Goal: Transaction & Acquisition: Purchase product/service

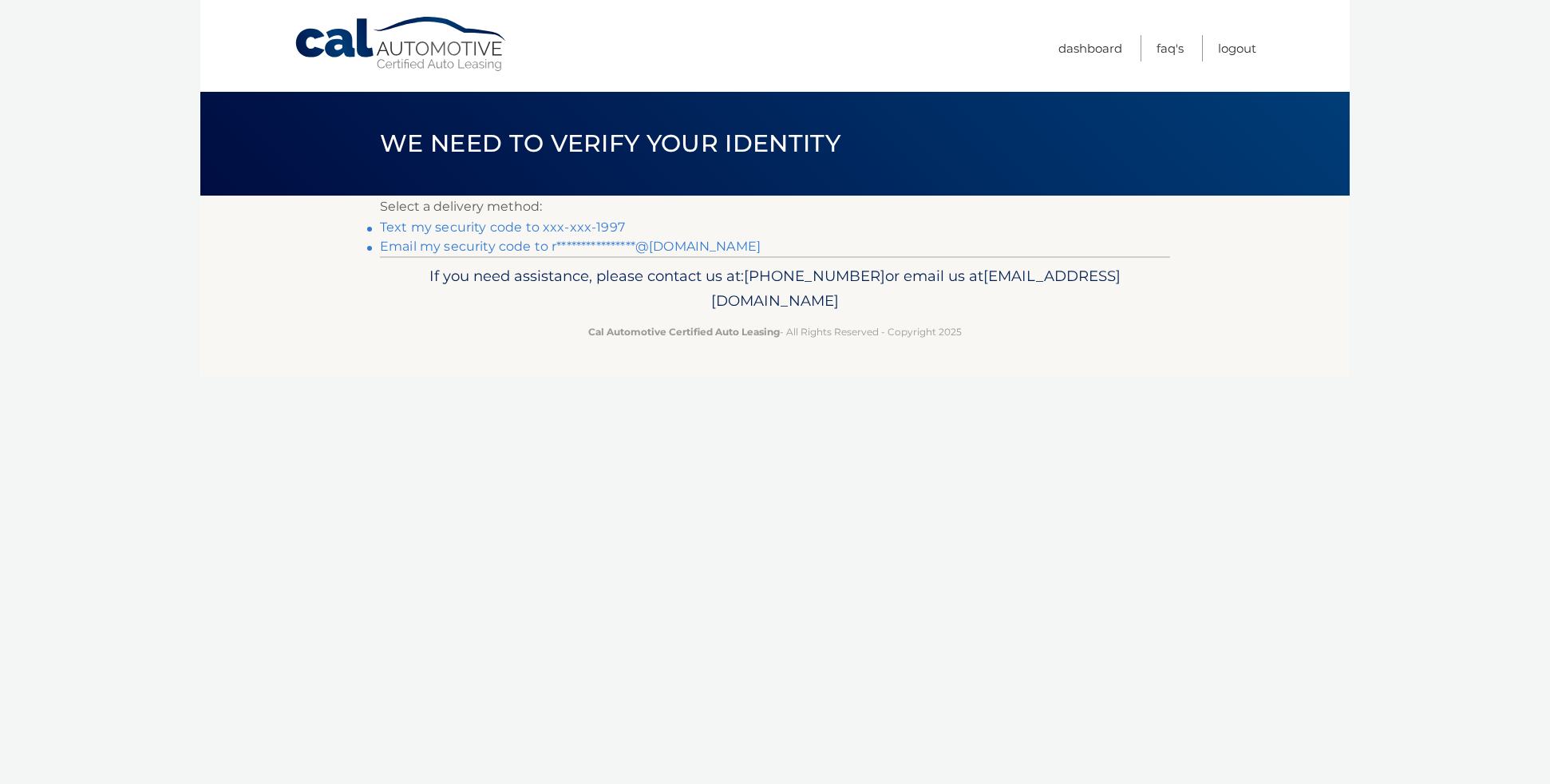
click at [461, 226] on link "Text my security code to xxx-xxx-1997" at bounding box center [502, 226] width 245 height 15
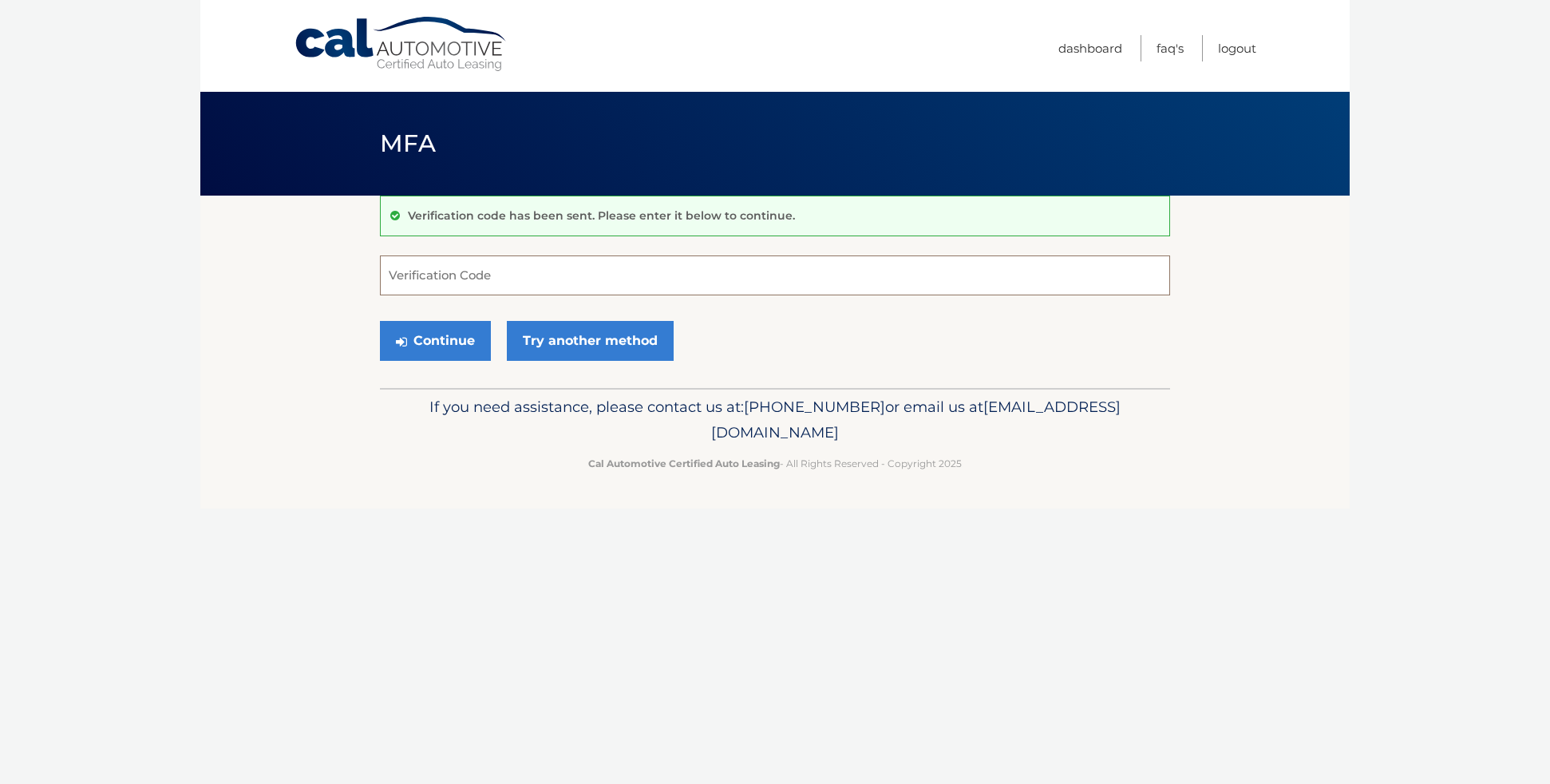
click at [478, 275] on input "Verification Code" at bounding box center [775, 275] width 790 height 40
type input "084300"
click at [424, 326] on button "Continue" at bounding box center [435, 340] width 111 height 40
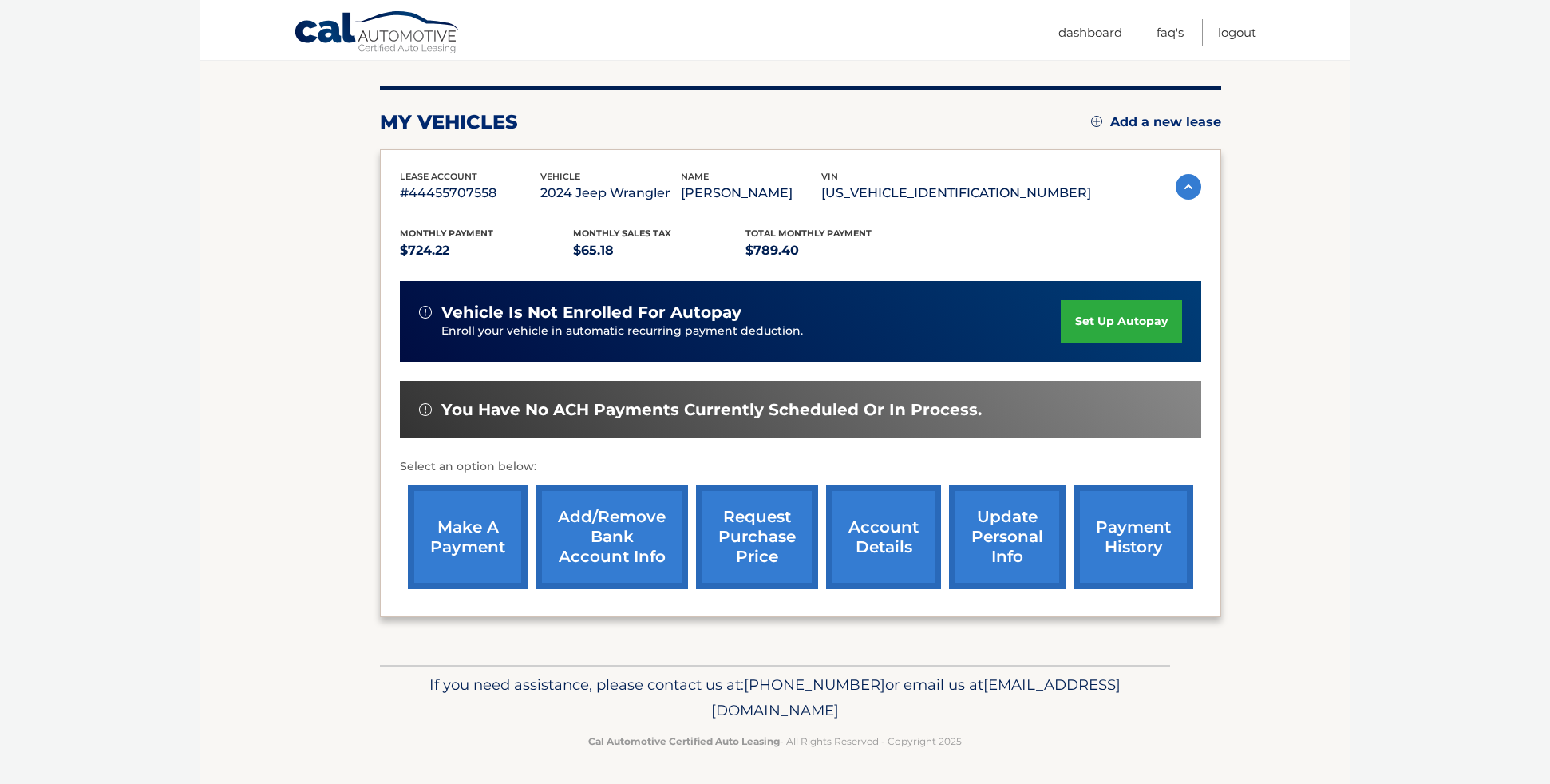
scroll to position [180, 0]
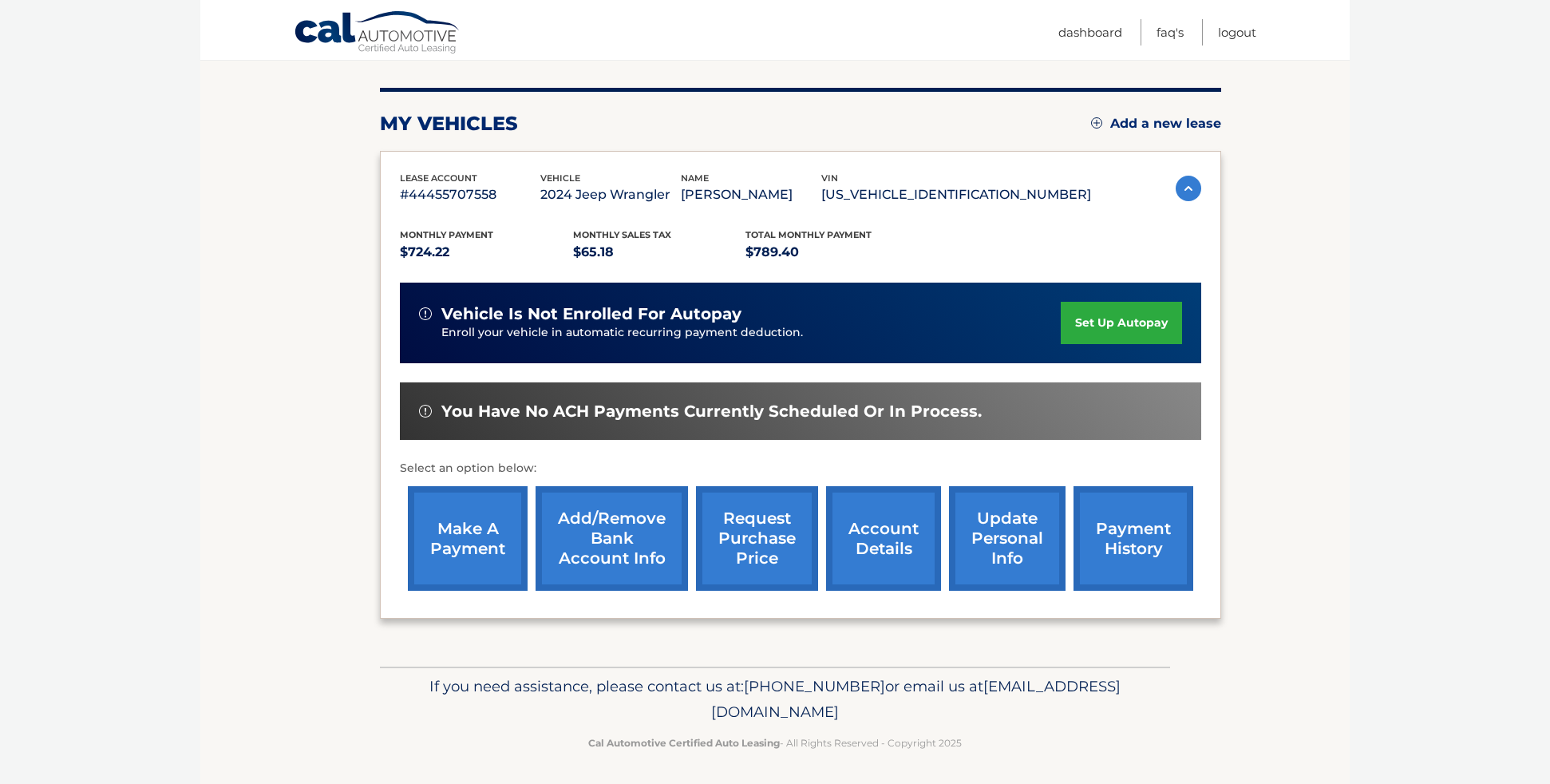
click at [493, 519] on link "make a payment" at bounding box center [467, 539] width 120 height 105
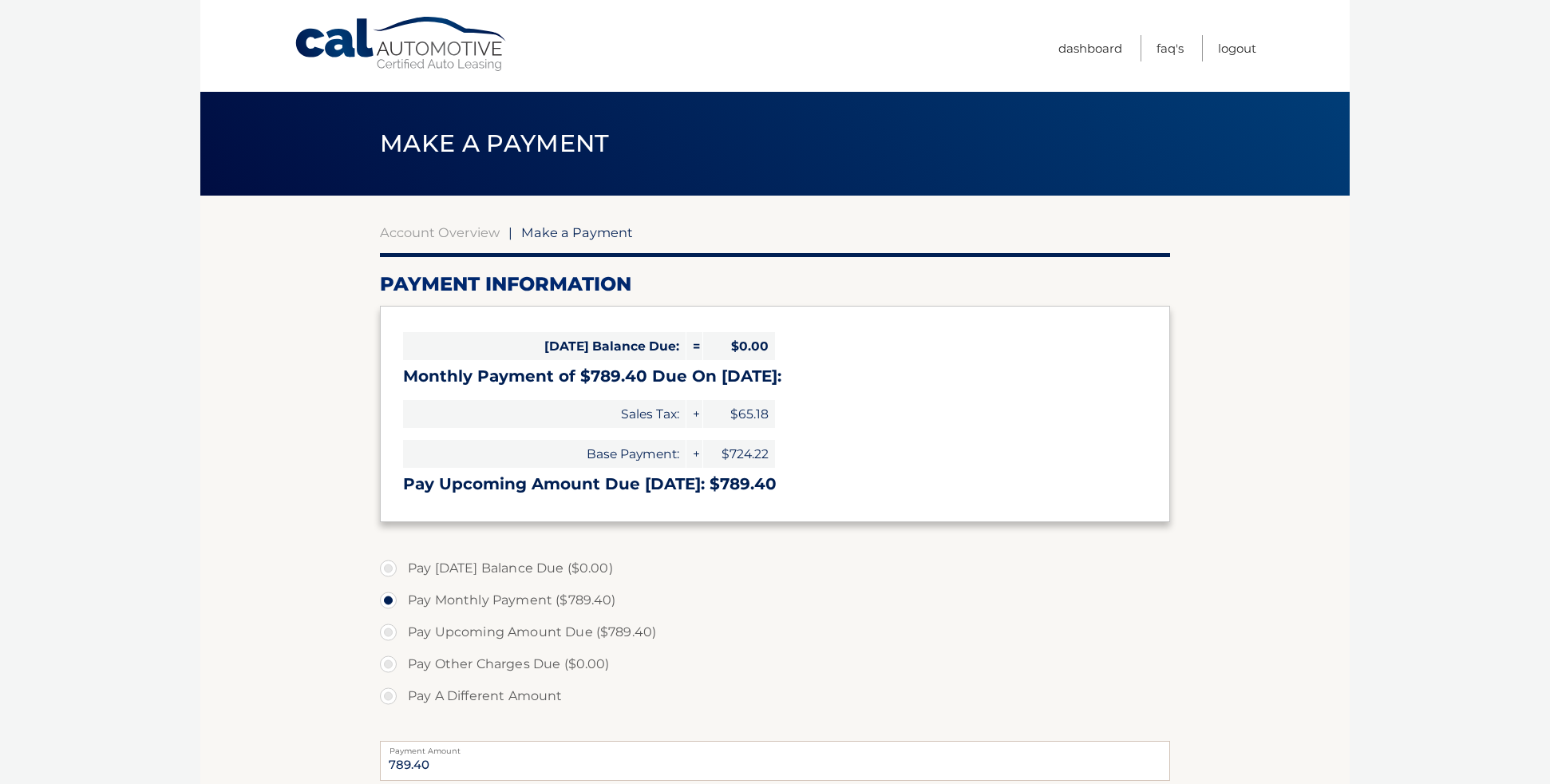
select select "ZGIyNTIxMmItNjc4OS00NDgxLThhNWYtZDNjYjY5MTUzNWY5"
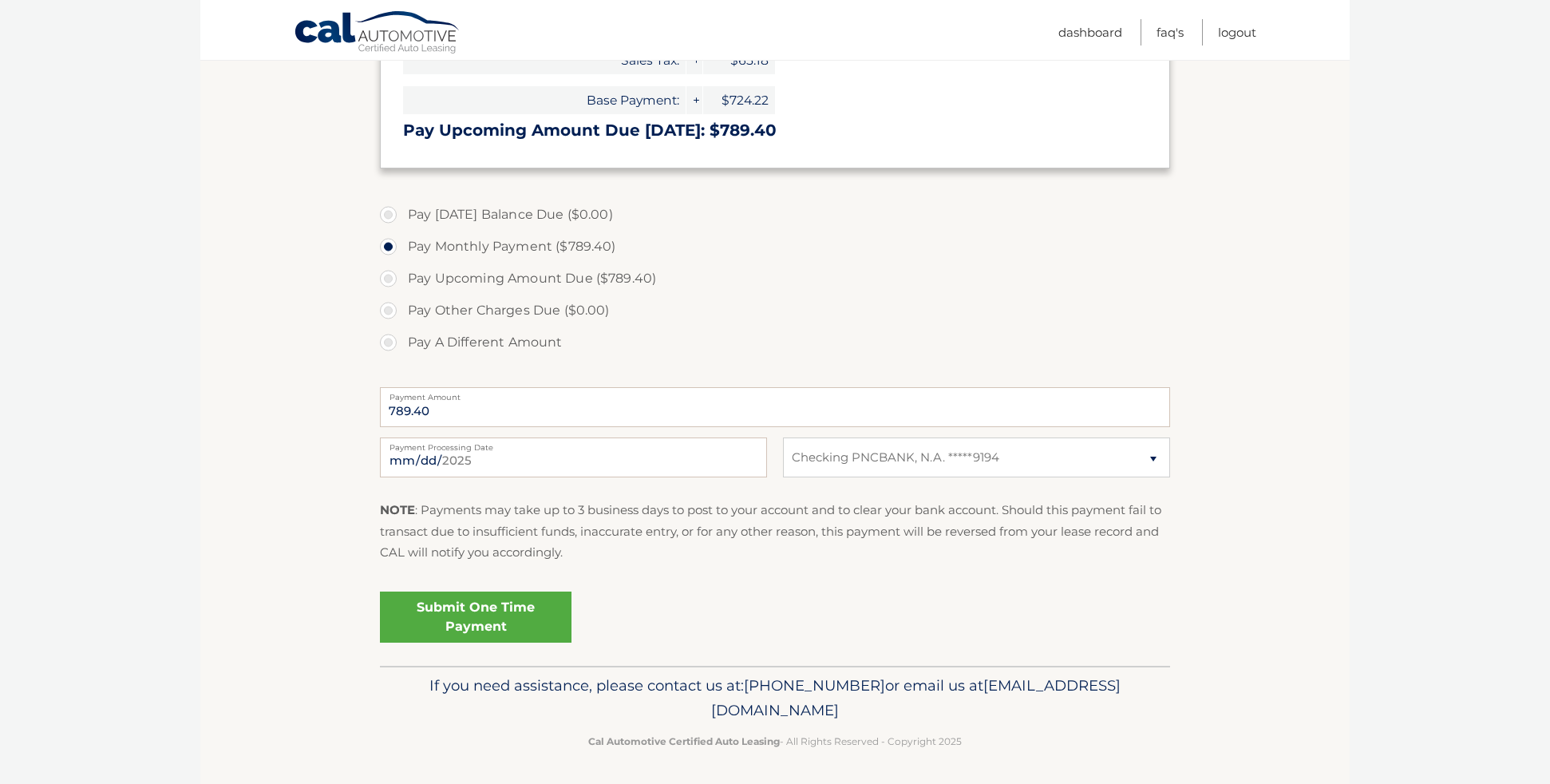
scroll to position [353, 0]
click at [485, 613] on link "Submit One Time Payment" at bounding box center [476, 618] width 192 height 51
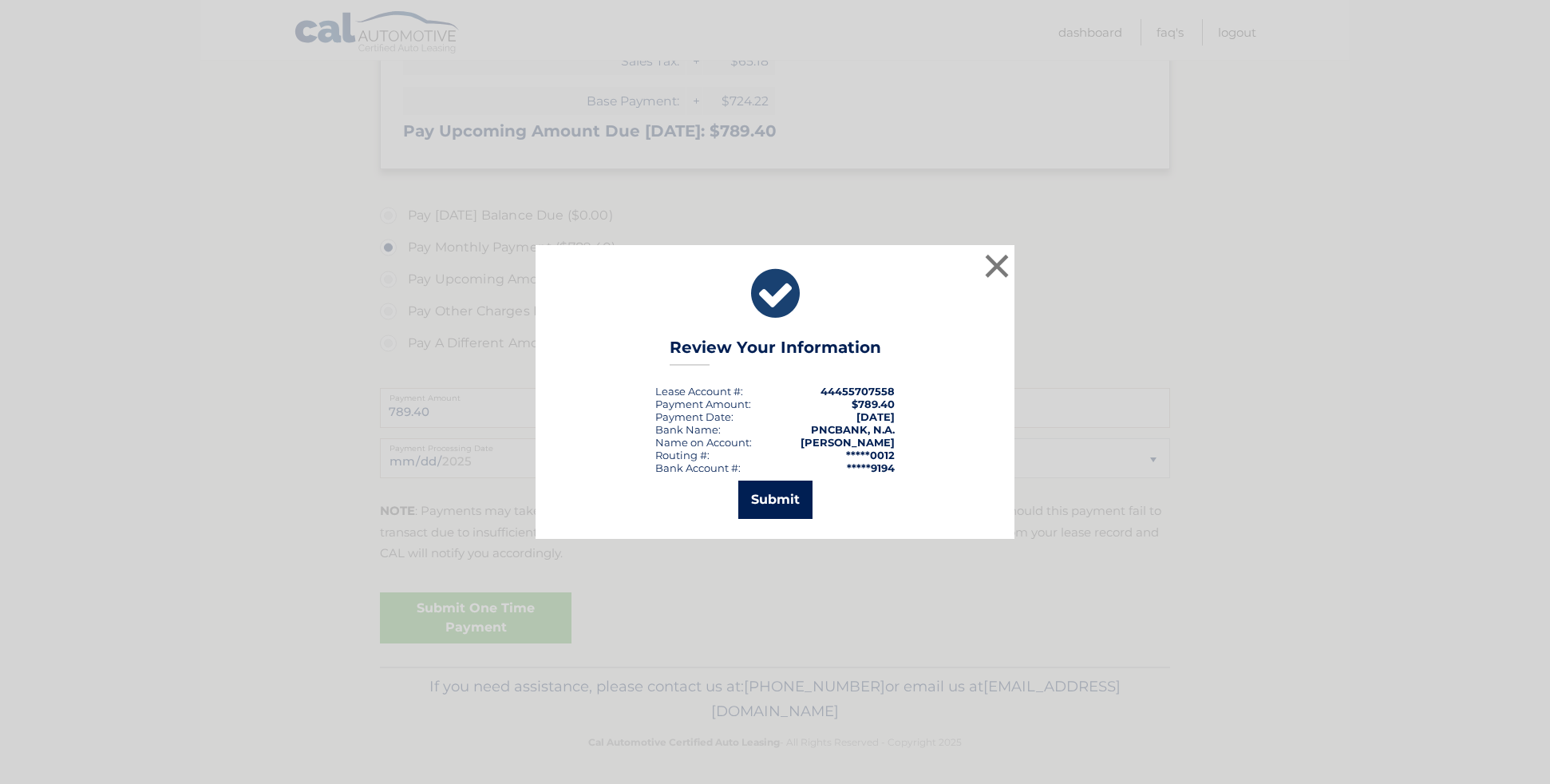
click at [782, 507] on button "Submit" at bounding box center [775, 499] width 74 height 39
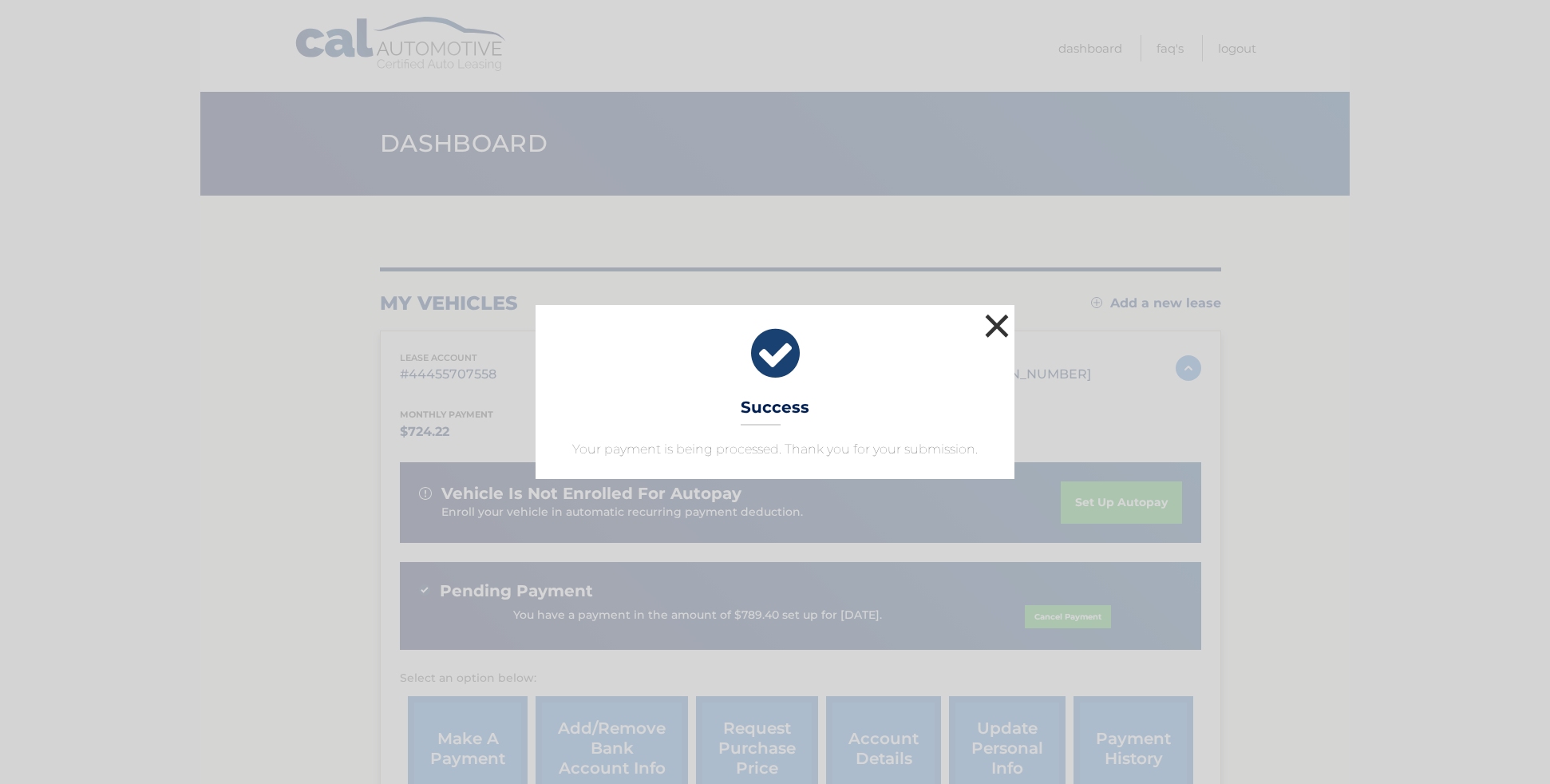
click at [996, 323] on button "×" at bounding box center [997, 325] width 32 height 32
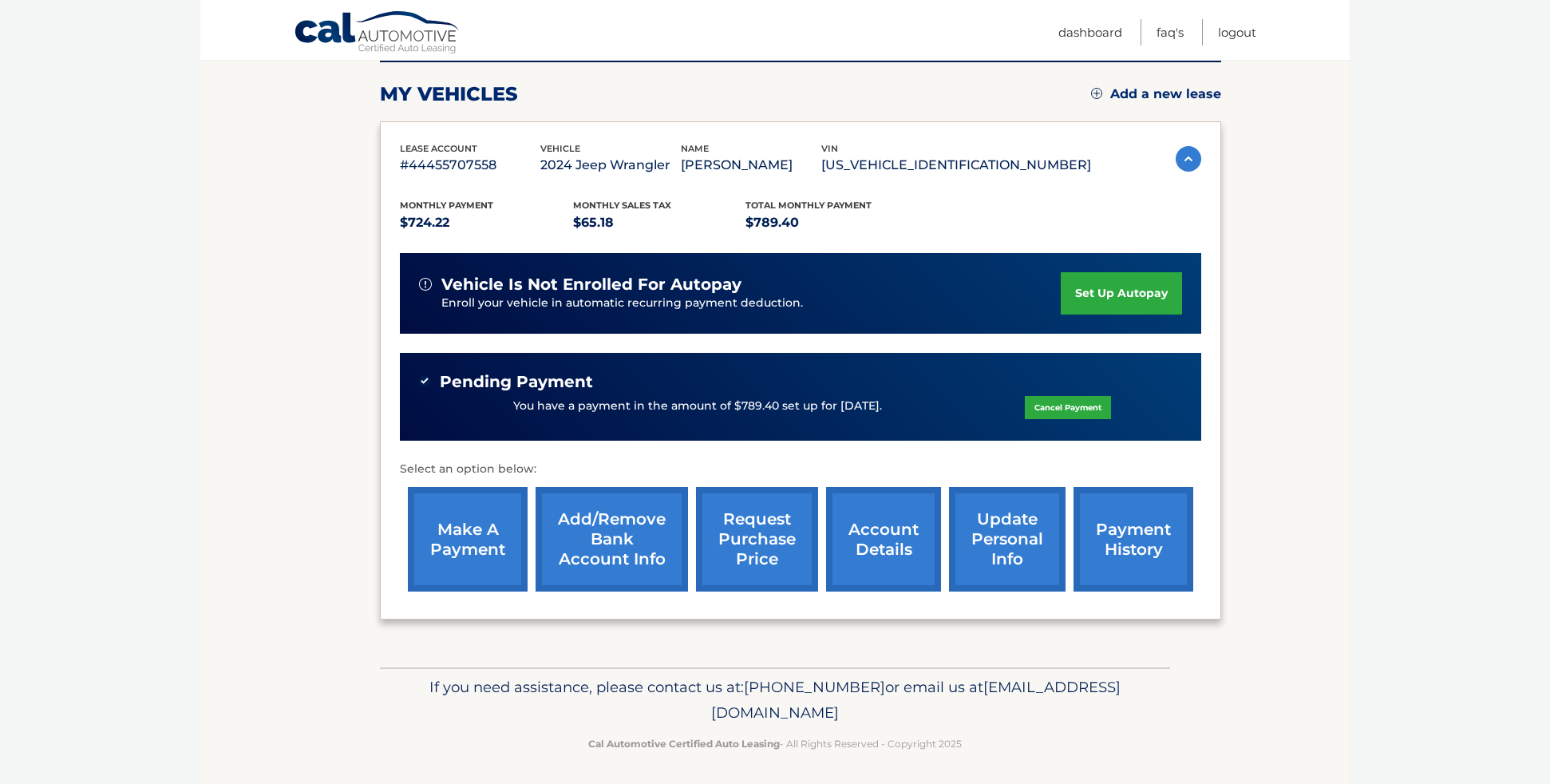
scroll to position [210, 0]
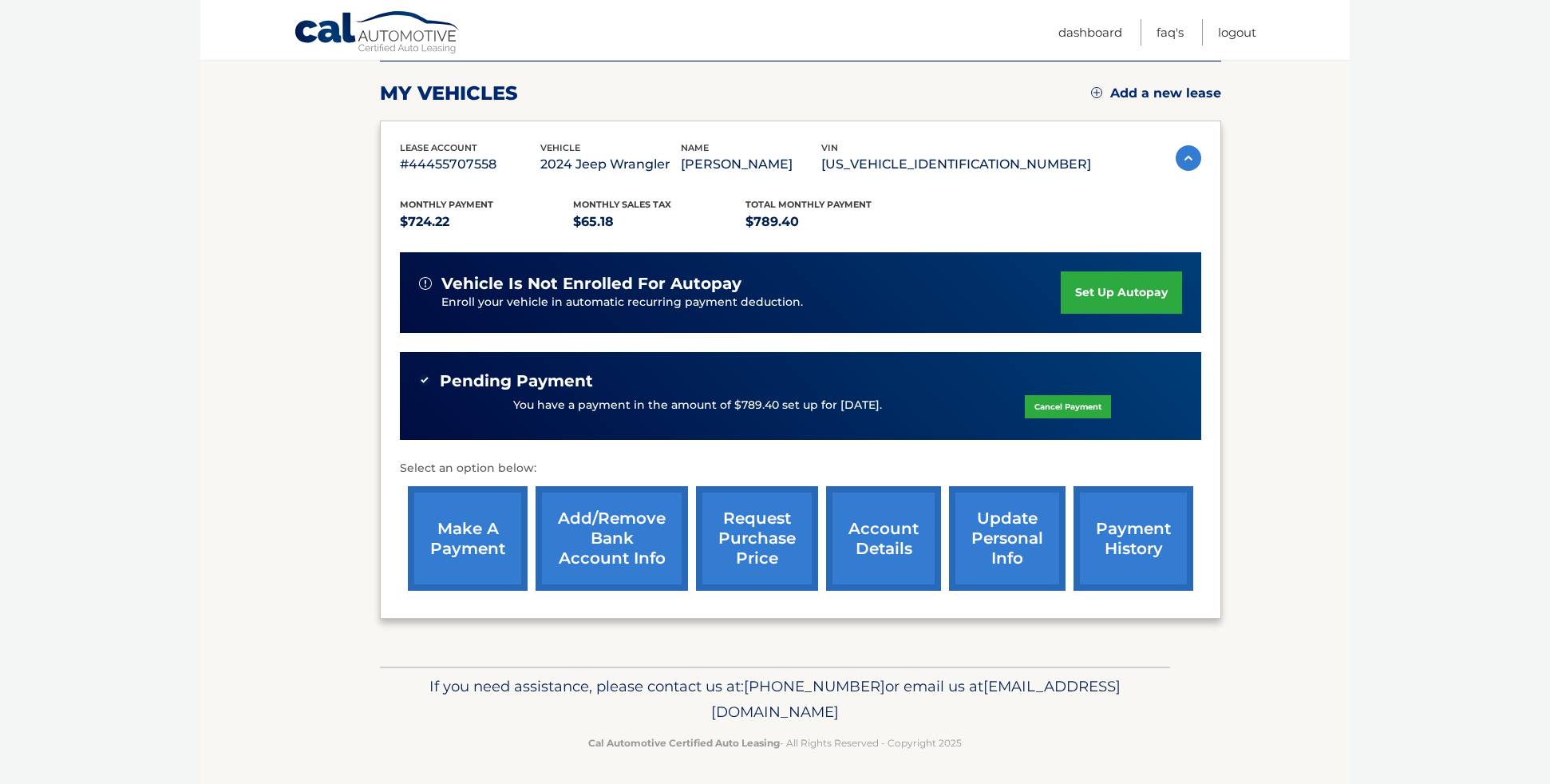
click at [485, 548] on link "make a payment" at bounding box center [467, 539] width 120 height 105
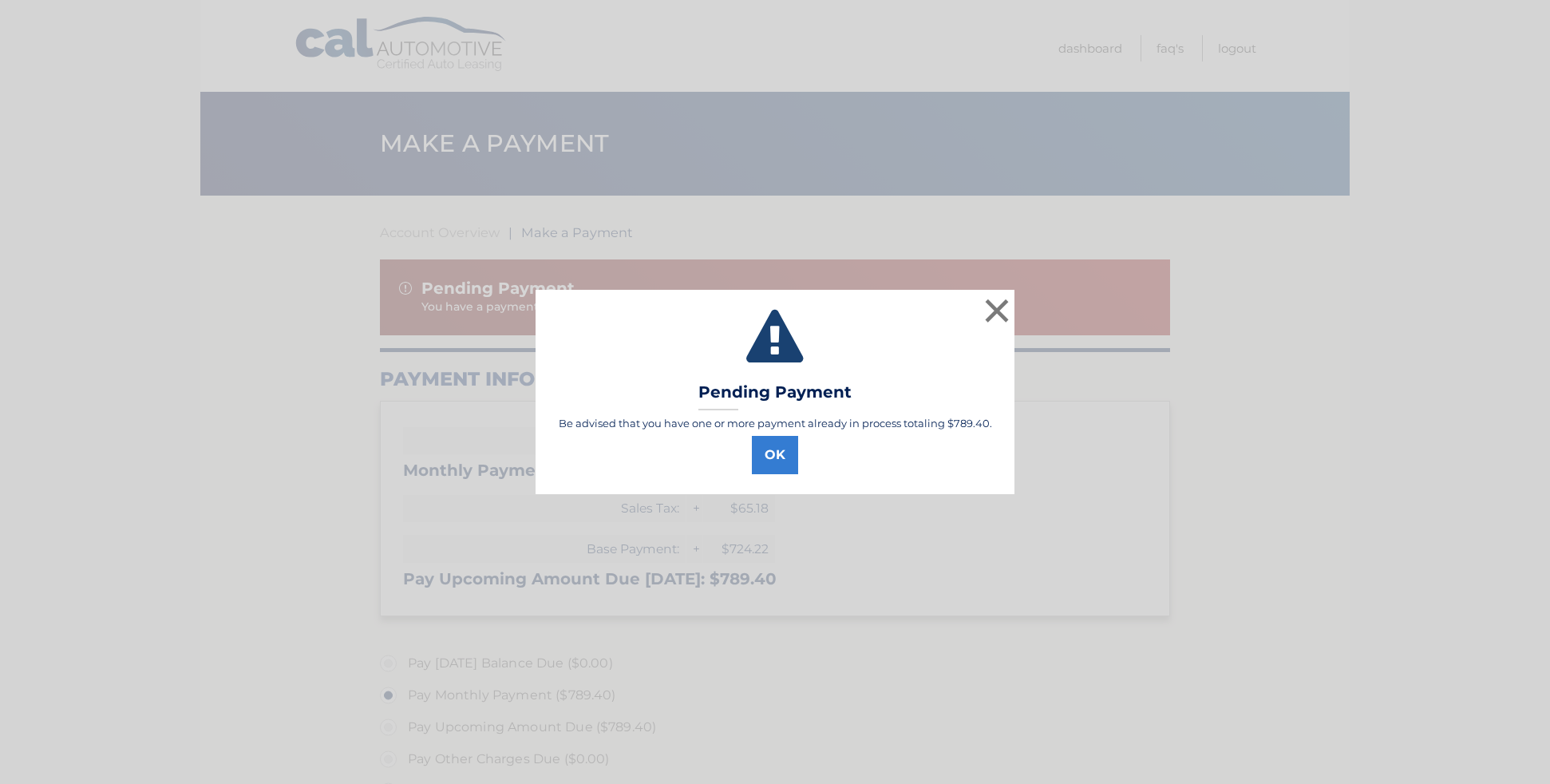
select select "ZGIyNTIxMmItNjc4OS00NDgxLThhNWYtZDNjYjY5MTUzNWY5"
click at [990, 313] on button "×" at bounding box center [997, 310] width 32 height 32
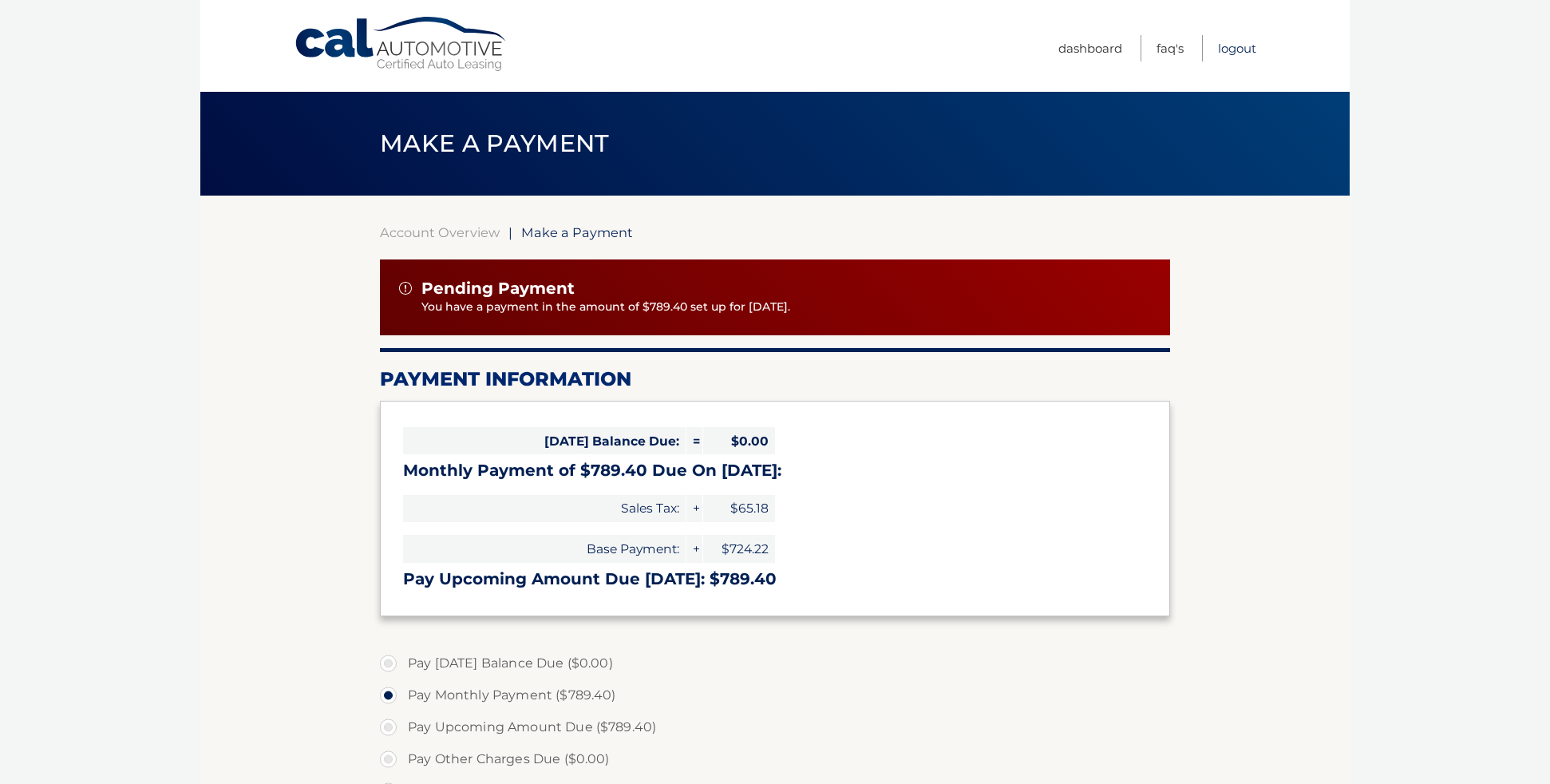
click at [1250, 47] on link "Logout" at bounding box center [1237, 48] width 39 height 27
